Goal: Transaction & Acquisition: Purchase product/service

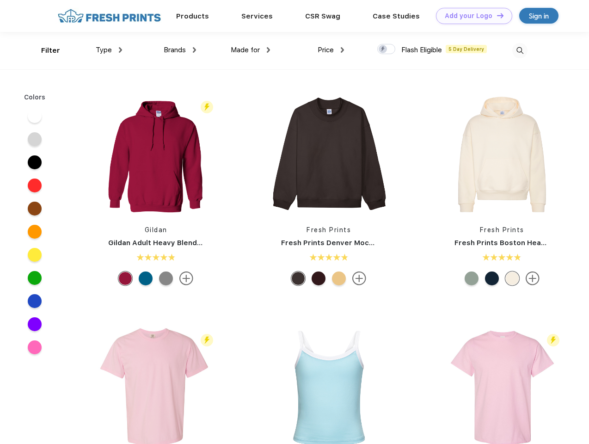
click at [471, 16] on link "Add your Logo Design Tool" at bounding box center [474, 16] width 76 height 16
click at [0, 0] on div "Design Tool" at bounding box center [0, 0] width 0 height 0
click at [496, 15] on link "Add your Logo Design Tool" at bounding box center [474, 16] width 76 height 16
click at [44, 50] on div "Filter" at bounding box center [50, 50] width 19 height 11
click at [109, 50] on span "Type" at bounding box center [104, 50] width 16 height 8
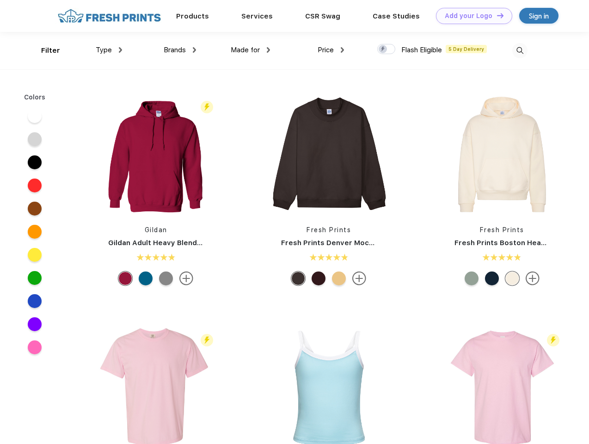
click at [180, 50] on span "Brands" at bounding box center [175, 50] width 22 height 8
click at [251, 50] on span "Made for" at bounding box center [245, 50] width 29 height 8
click at [331, 50] on span "Price" at bounding box center [326, 50] width 16 height 8
click at [387, 49] on div at bounding box center [386, 49] width 18 height 10
click at [383, 49] on input "checkbox" at bounding box center [380, 46] width 6 height 6
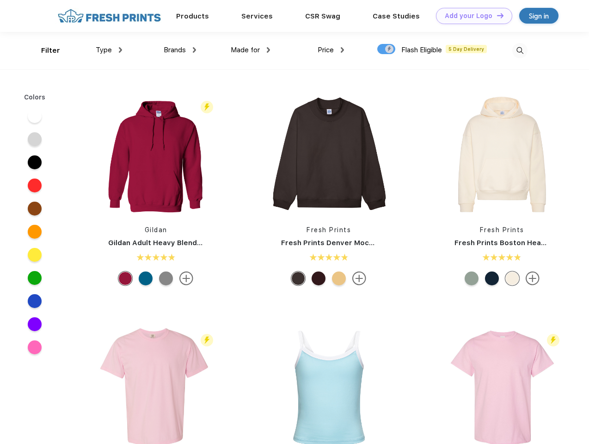
click at [520, 50] on img at bounding box center [519, 50] width 15 height 15
